Goal: Find specific page/section: Find specific page/section

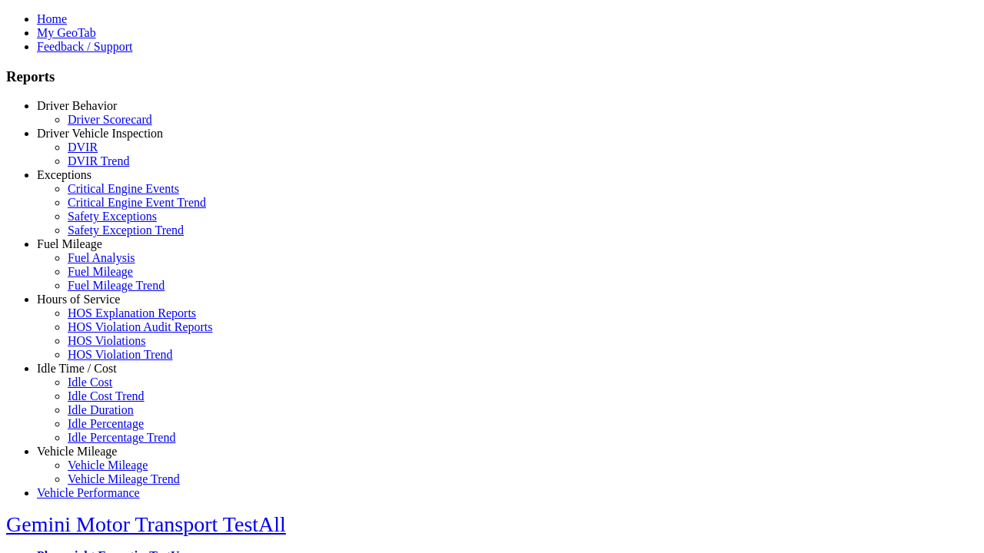
click at [88, 251] on link "Fuel Mileage" at bounding box center [69, 243] width 65 height 13
click at [100, 278] on link "Fuel Mileage" at bounding box center [100, 271] width 65 height 13
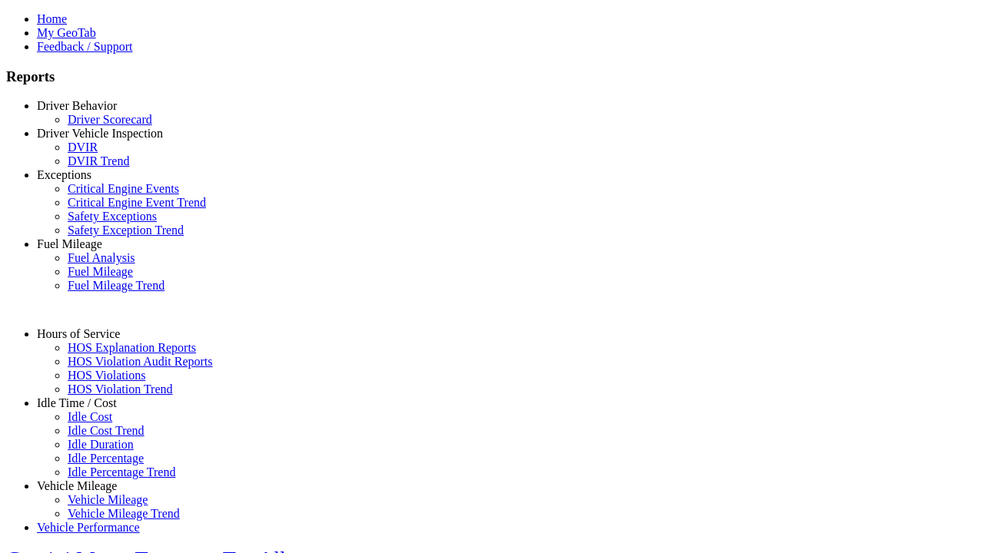
select select "**********"
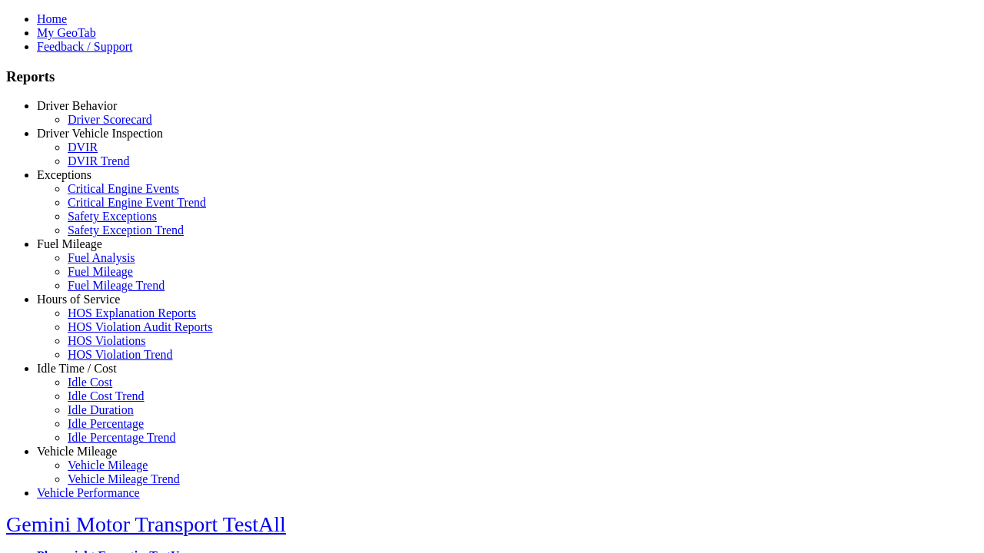
type input "**********"
